Goal: Task Accomplishment & Management: Manage account settings

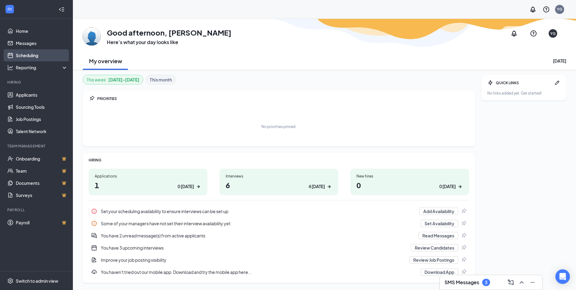
click at [23, 58] on link "Scheduling" at bounding box center [42, 55] width 52 height 12
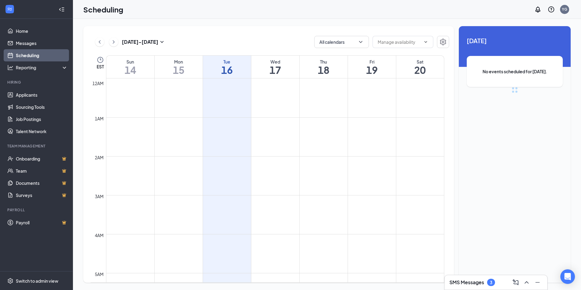
scroll to position [299, 0]
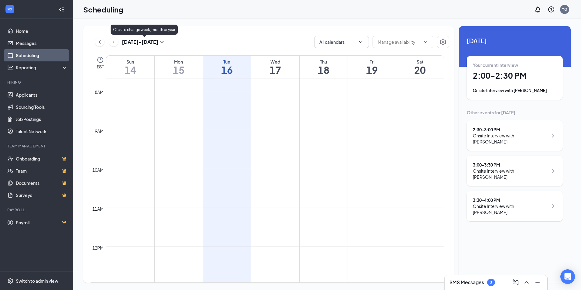
click at [161, 42] on icon "SmallChevronDown" at bounding box center [161, 41] width 7 height 7
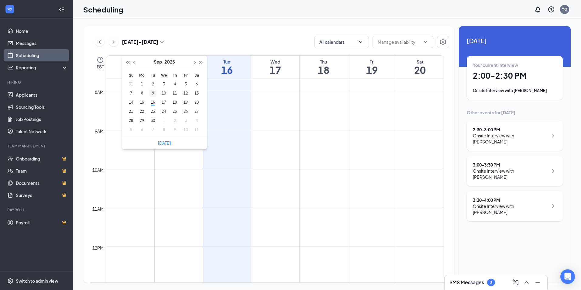
click at [151, 93] on div "9" at bounding box center [152, 93] width 7 height 7
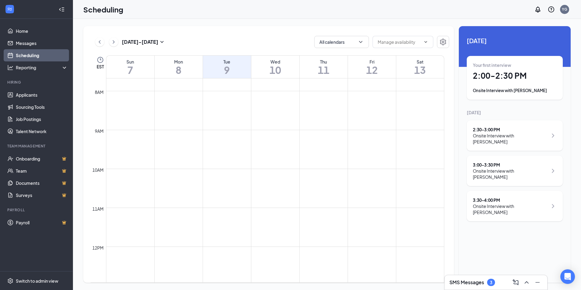
click at [282, 66] on h1 "10" at bounding box center [275, 70] width 48 height 10
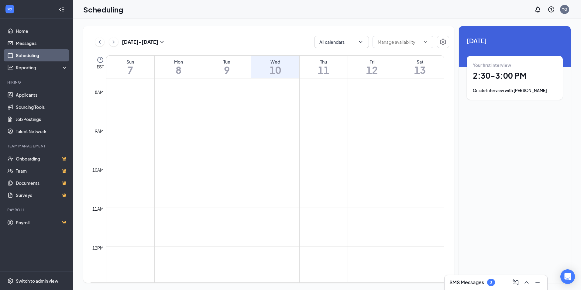
click at [323, 70] on h1 "11" at bounding box center [323, 70] width 48 height 10
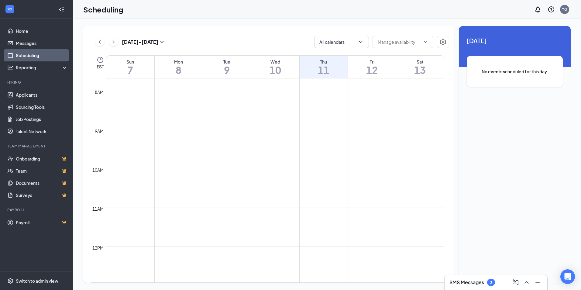
click at [370, 75] on h1 "12" at bounding box center [372, 70] width 48 height 10
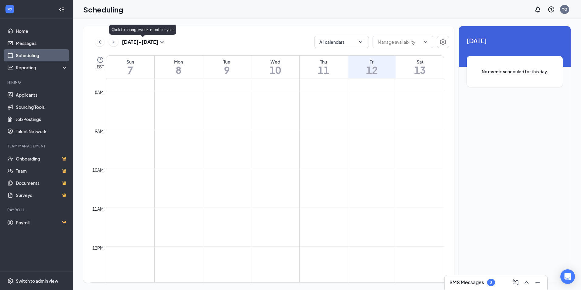
click at [160, 43] on icon "SmallChevronDown" at bounding box center [161, 41] width 7 height 7
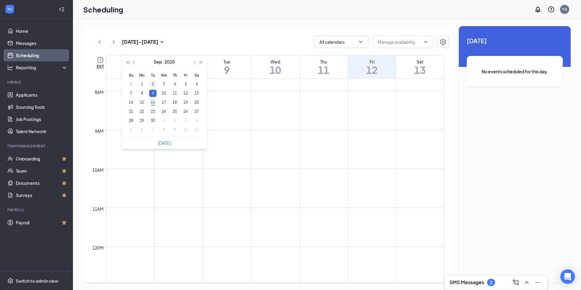
type input "[DATE]"
click at [153, 84] on div "2" at bounding box center [152, 83] width 7 height 7
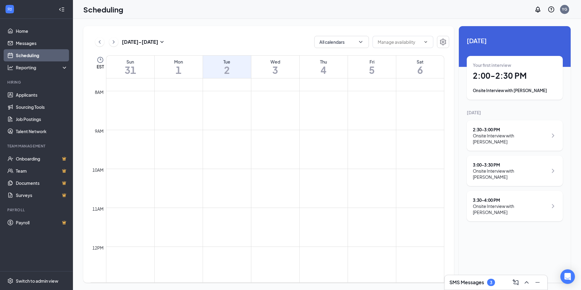
click at [539, 168] on div "Onsite Interview with [PERSON_NAME]" at bounding box center [510, 174] width 75 height 12
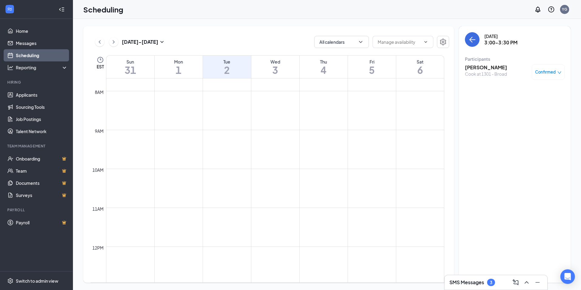
click at [477, 67] on h3 "[PERSON_NAME]" at bounding box center [486, 67] width 42 height 7
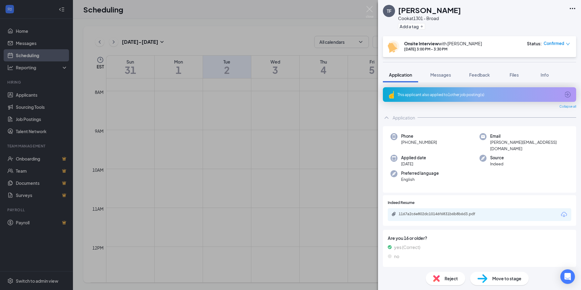
click at [499, 277] on span "Move to stage" at bounding box center [506, 278] width 29 height 7
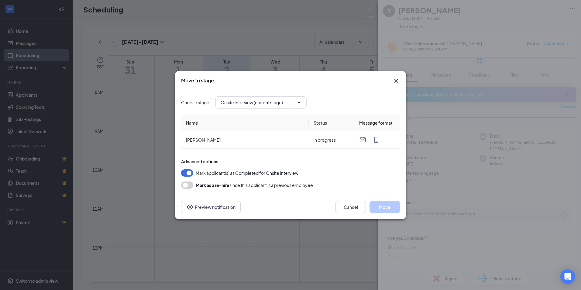
type input "Hiring Complete (final stage)"
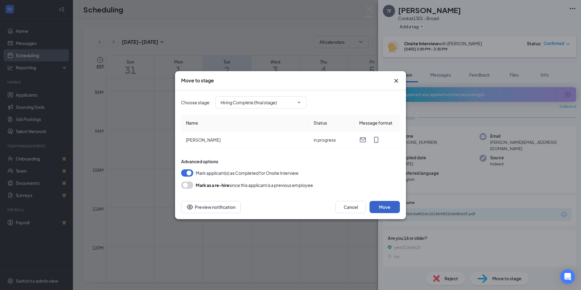
click at [395, 207] on button "Move" at bounding box center [384, 207] width 30 height 12
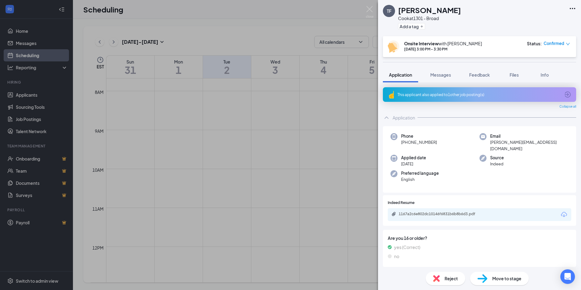
click at [512, 278] on span "Move to stage" at bounding box center [506, 278] width 29 height 7
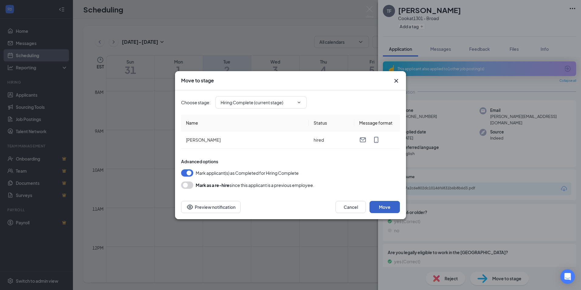
click at [388, 208] on button "Move" at bounding box center [384, 207] width 30 height 12
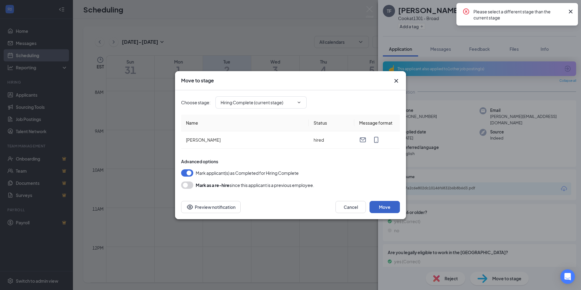
click at [387, 203] on button "Move" at bounding box center [384, 207] width 30 height 12
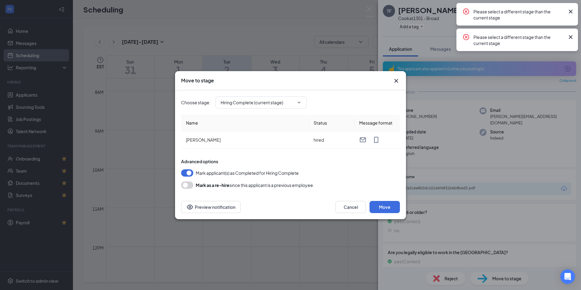
click at [570, 12] on icon "Cross" at bounding box center [570, 11] width 7 height 7
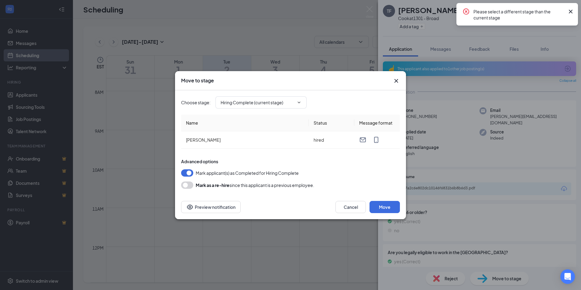
click at [568, 14] on icon "Cross" at bounding box center [570, 11] width 7 height 7
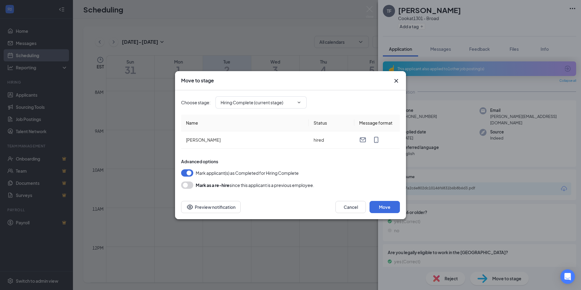
click at [393, 78] on icon "Cross" at bounding box center [395, 80] width 7 height 7
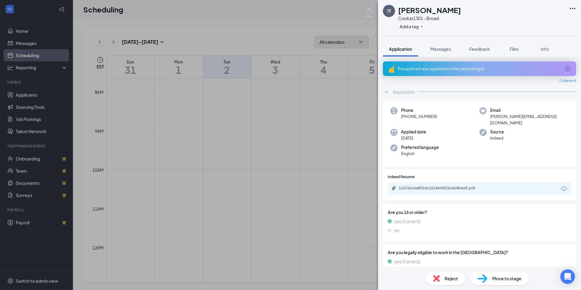
click at [235, 38] on div "TF [PERSON_NAME] at 1301 - Broad Add a tag Application Messages Feedback Files …" at bounding box center [290, 145] width 581 height 290
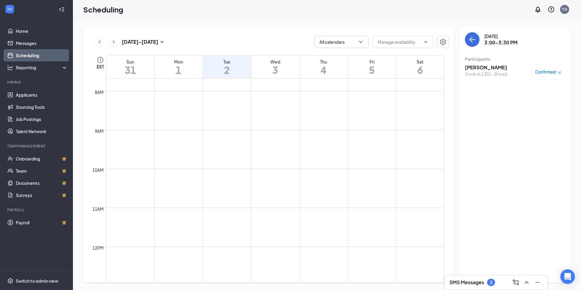
click at [279, 67] on h1 "3" at bounding box center [275, 70] width 48 height 10
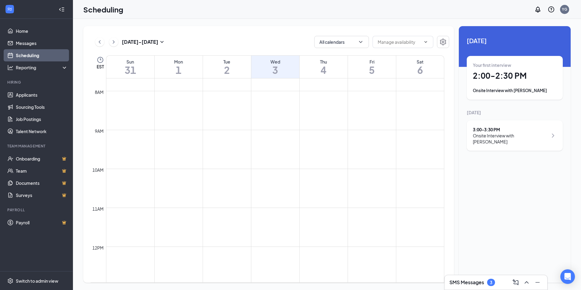
click at [327, 65] on h1 "4" at bounding box center [323, 70] width 48 height 10
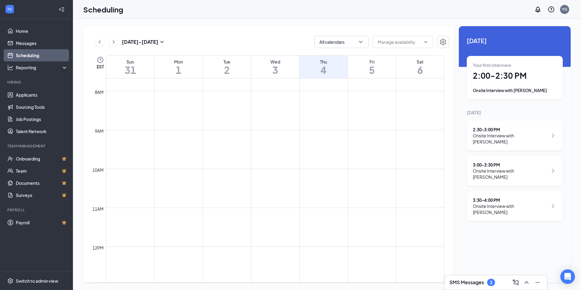
click at [546, 133] on div "2:30 - 3:00 PM Onsite Interview with [PERSON_NAME]" at bounding box center [515, 135] width 84 height 18
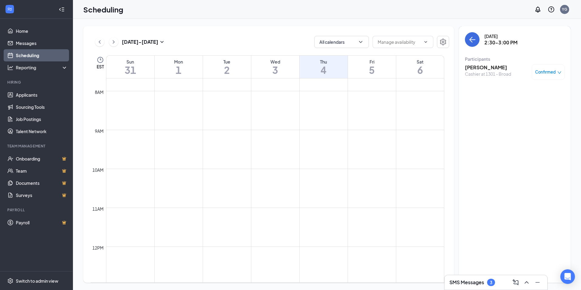
click at [480, 68] on h3 "[PERSON_NAME]" at bounding box center [488, 67] width 46 height 7
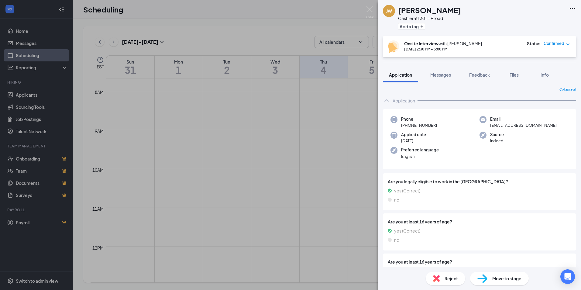
click at [286, 25] on div "[PERSON_NAME] at 1301 - Broad Add a tag Onsite Interview with [PERSON_NAME] [DA…" at bounding box center [290, 145] width 581 height 290
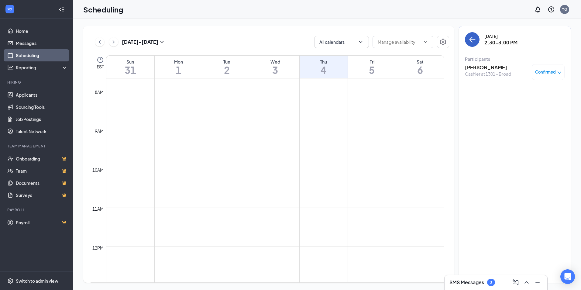
click at [469, 42] on icon "ArrowLeft" at bounding box center [471, 39] width 7 height 7
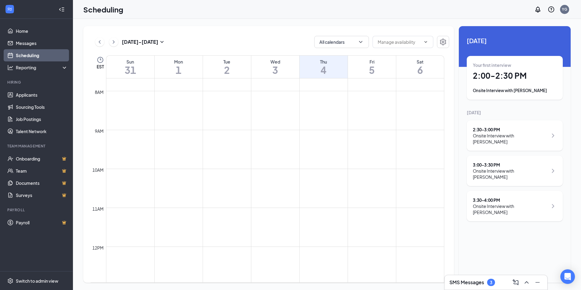
click at [374, 65] on h1 "5" at bounding box center [372, 70] width 48 height 10
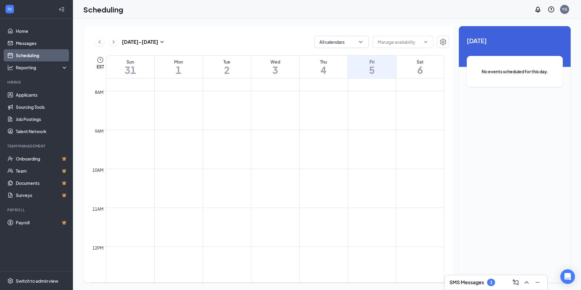
click at [322, 73] on h1 "4" at bounding box center [323, 70] width 48 height 10
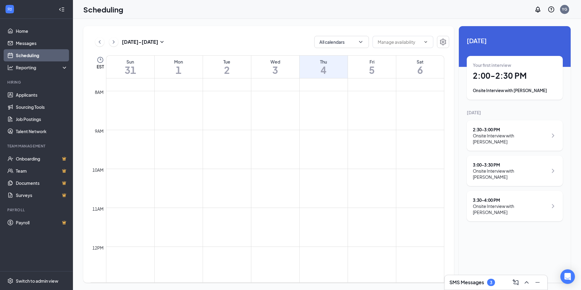
click at [275, 68] on h1 "3" at bounding box center [275, 70] width 48 height 10
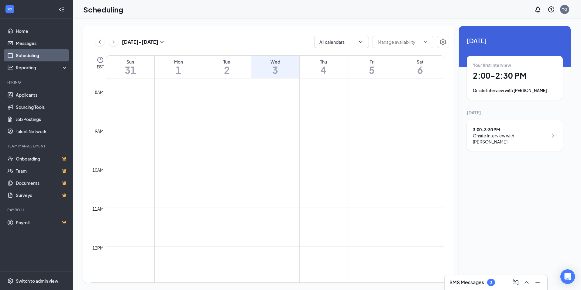
click at [231, 70] on h1 "2" at bounding box center [227, 70] width 48 height 10
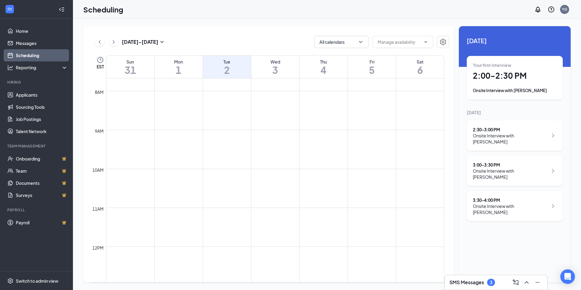
click at [184, 69] on h1 "1" at bounding box center [179, 70] width 48 height 10
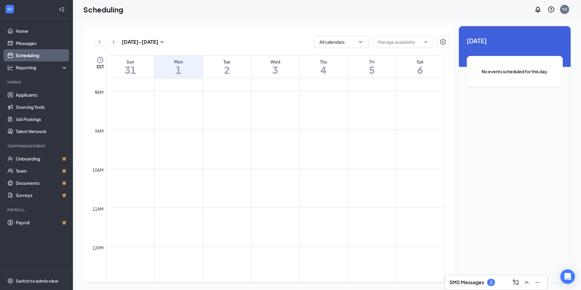
click at [232, 68] on h1 "2" at bounding box center [227, 70] width 48 height 10
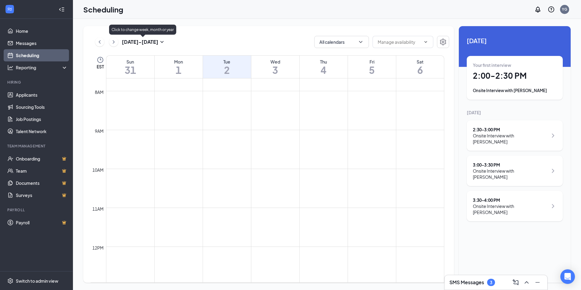
click at [159, 43] on icon "SmallChevronDown" at bounding box center [161, 41] width 7 height 7
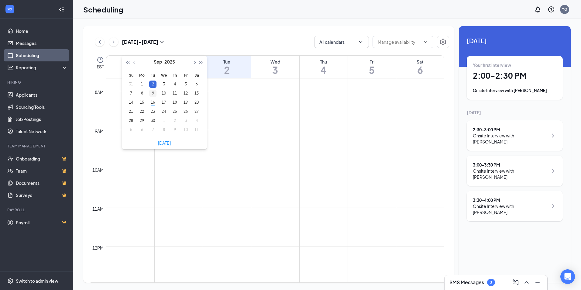
click at [152, 93] on div "9" at bounding box center [152, 93] width 7 height 7
click at [277, 67] on h1 "10" at bounding box center [275, 70] width 48 height 10
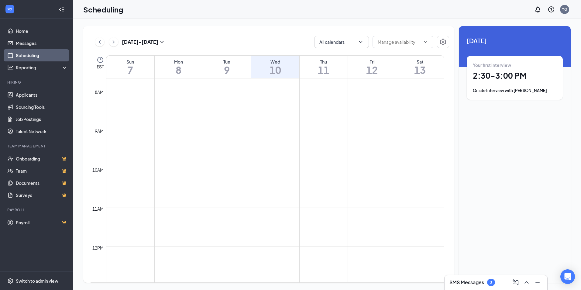
click at [332, 68] on h1 "11" at bounding box center [323, 70] width 48 height 10
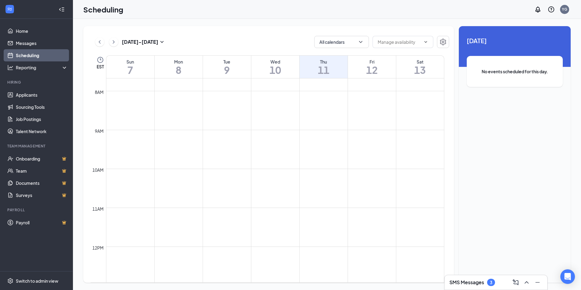
click at [383, 65] on h1 "12" at bounding box center [372, 70] width 48 height 10
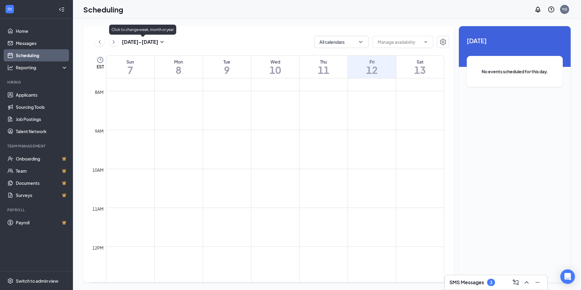
click at [160, 43] on icon "SmallChevronDown" at bounding box center [161, 41] width 7 height 7
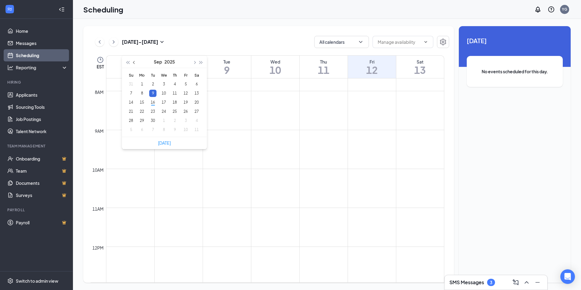
click at [135, 63] on span "button" at bounding box center [134, 62] width 3 height 3
type input "[DATE]"
click at [186, 120] on div "29" at bounding box center [185, 120] width 7 height 7
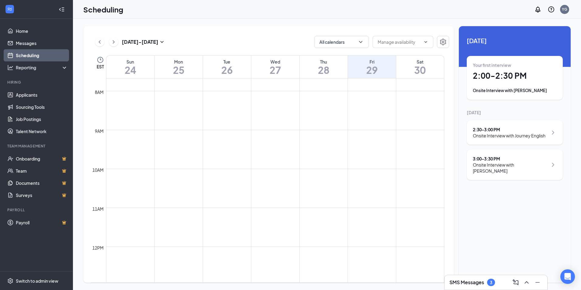
click at [324, 66] on h1 "28" at bounding box center [323, 70] width 48 height 10
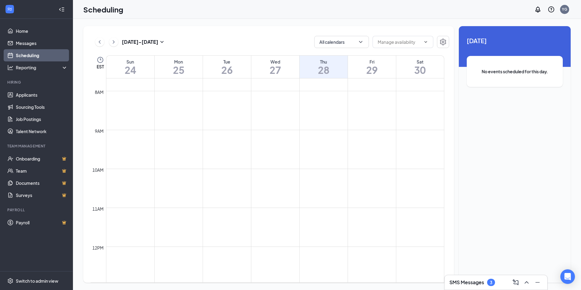
click at [375, 67] on h1 "29" at bounding box center [372, 70] width 48 height 10
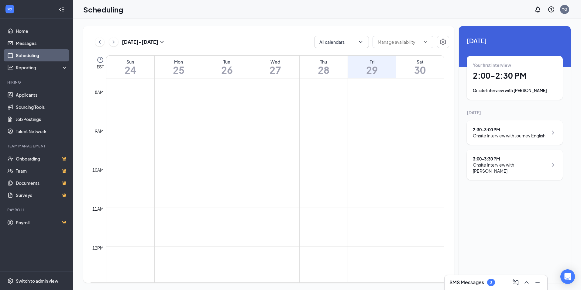
click at [321, 68] on h1 "28" at bounding box center [323, 70] width 48 height 10
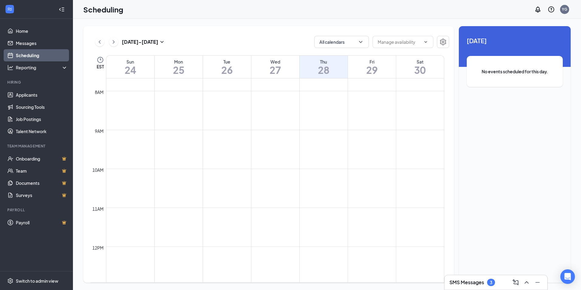
click at [275, 69] on h1 "27" at bounding box center [275, 70] width 48 height 10
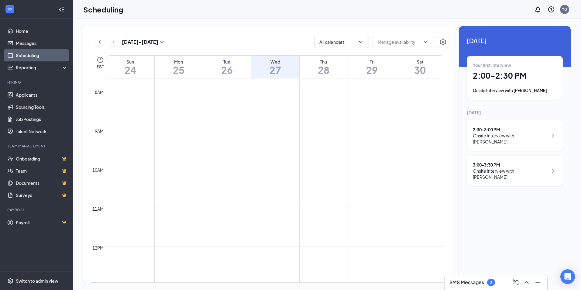
click at [519, 89] on div "Onsite Interview with [PERSON_NAME]" at bounding box center [515, 90] width 84 height 6
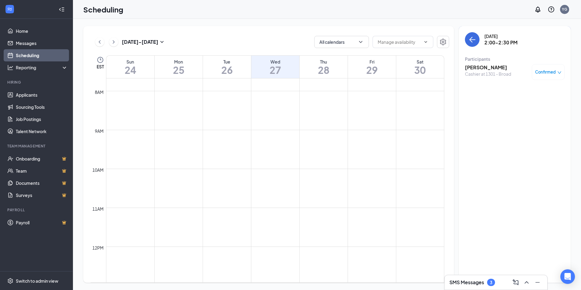
click at [488, 67] on h3 "[PERSON_NAME]" at bounding box center [488, 67] width 46 height 7
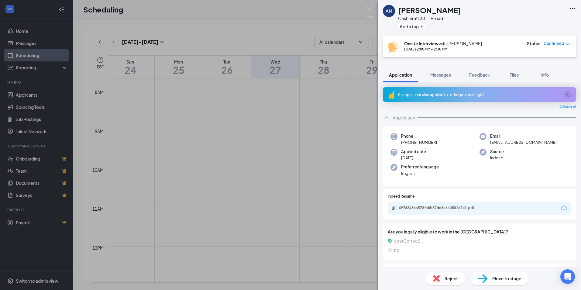
click at [314, 8] on div "AM [PERSON_NAME] Cashier at 1301 - Broad Add a tag Onsite Interview with [PERSO…" at bounding box center [290, 145] width 581 height 290
